Goal: Transaction & Acquisition: Purchase product/service

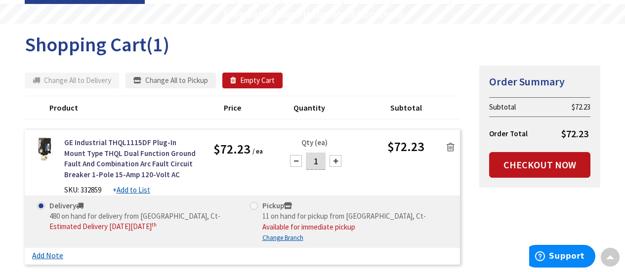
scroll to position [85, 0]
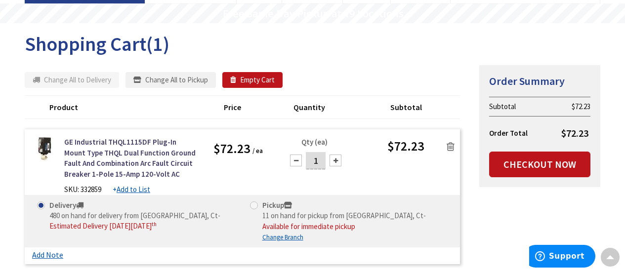
click at [324, 30] on div "Shopping Cart (1) Summary Order Summary Subtotal $72.23 Order Total $72.23 Chec…" at bounding box center [312, 156] width 575 height 266
drag, startPoint x: 324, startPoint y: 30, endPoint x: 305, endPoint y: 30, distance: 19.7
click at [305, 30] on div "Shopping Cart (1) Summary Order Summary Subtotal $72.23 Order Total $72.23 Chec…" at bounding box center [312, 156] width 575 height 266
click at [441, 95] on div "Product Price Quantity Subtotal" at bounding box center [242, 107] width 435 height 24
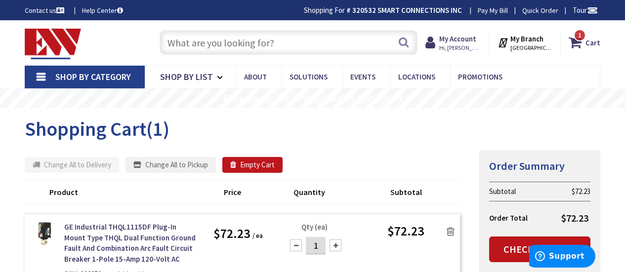
click at [47, 32] on img at bounding box center [53, 44] width 56 height 31
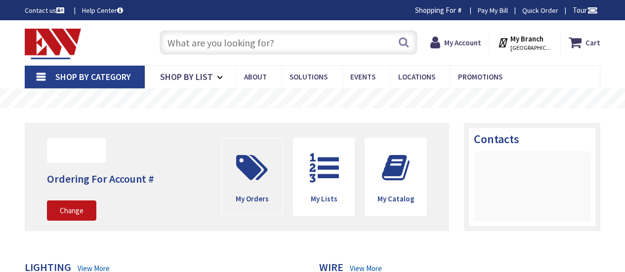
type input "[PERSON_NAME][GEOGRAPHIC_DATA][PERSON_NAME], [GEOGRAPHIC_DATA]"
